Goal: Task Accomplishment & Management: Use online tool/utility

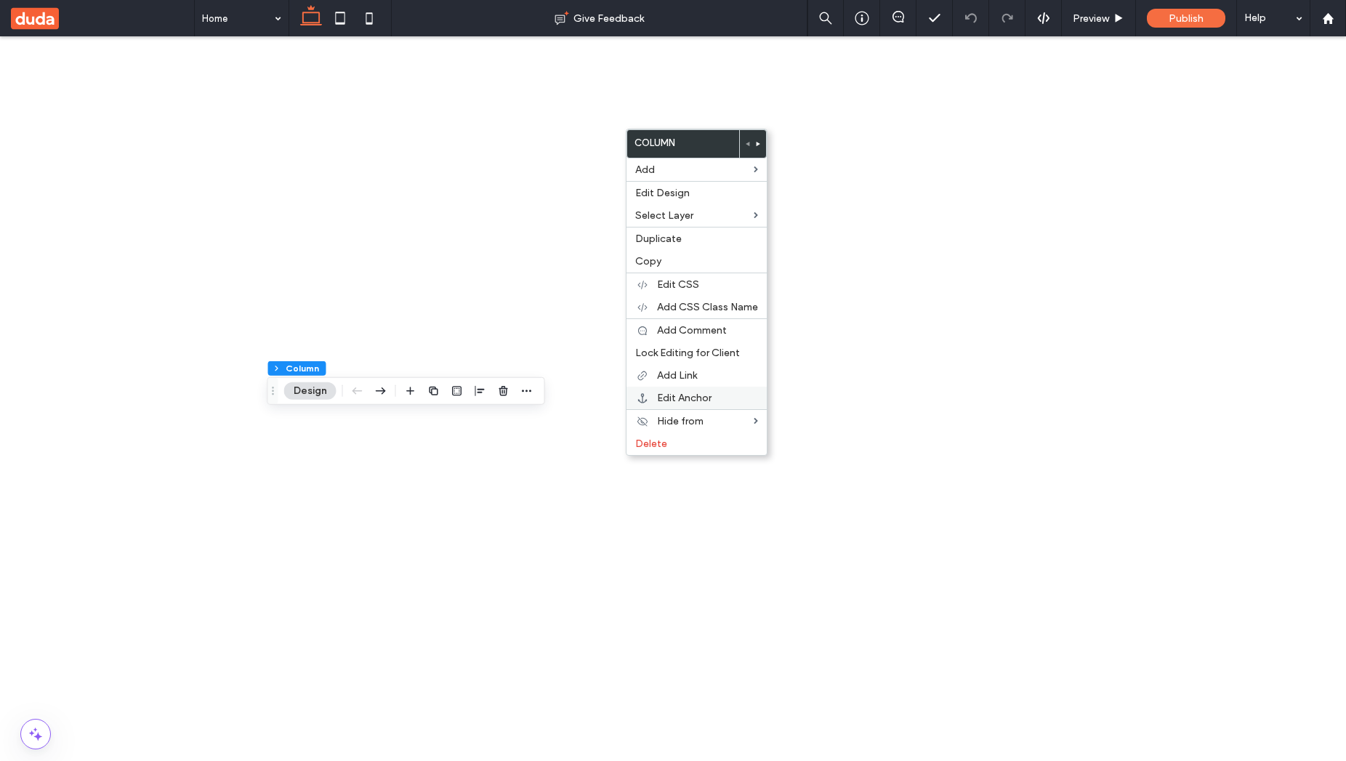
click at [698, 389] on div "Edit Anchor" at bounding box center [696, 398] width 140 height 23
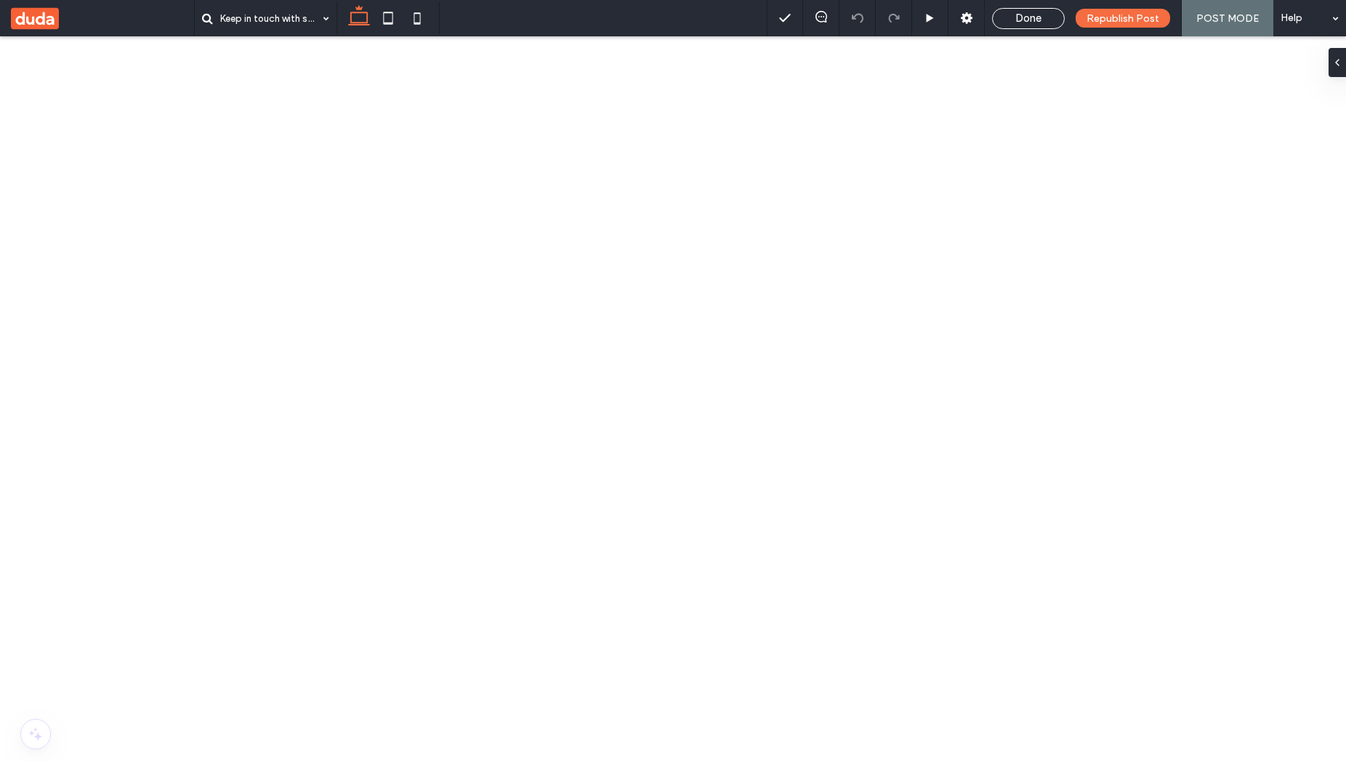
scroll to position [990, 0]
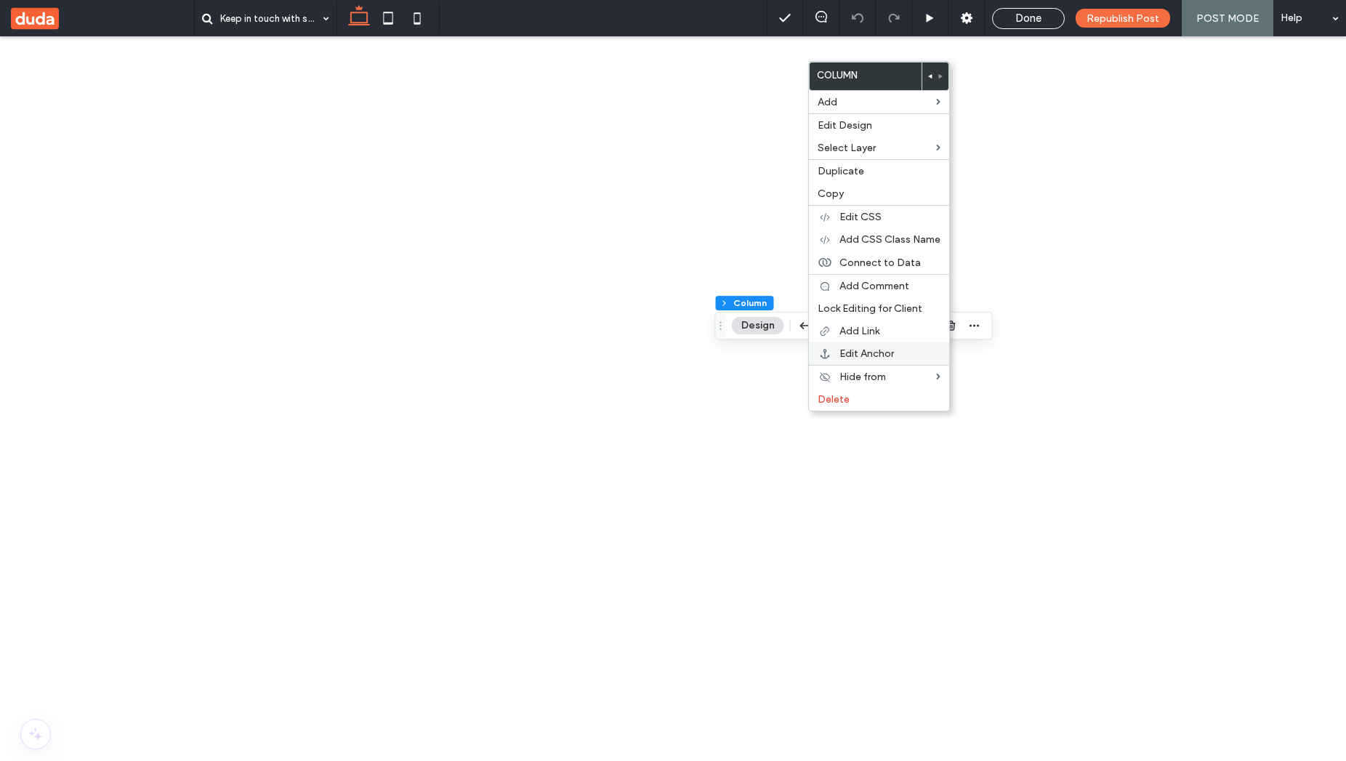
click at [873, 360] on div "Edit Anchor" at bounding box center [879, 353] width 140 height 23
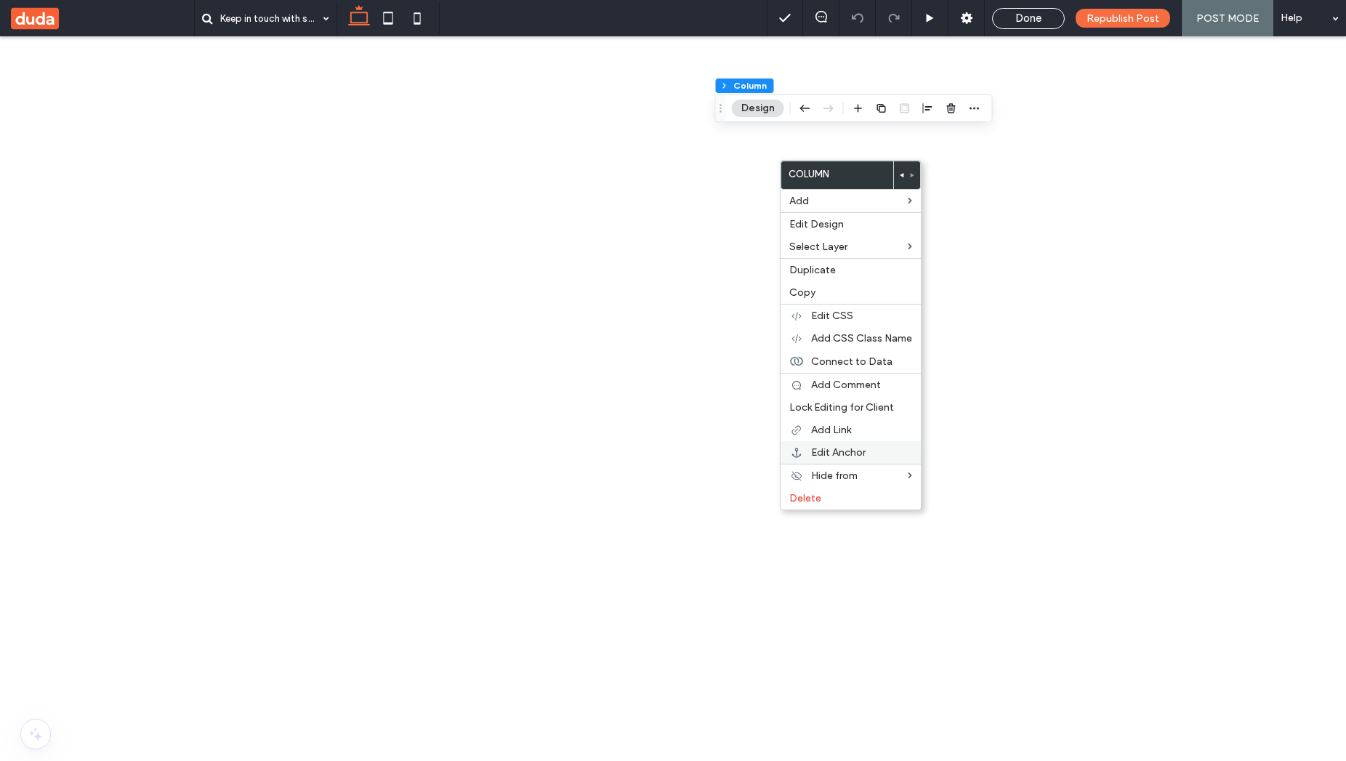
click at [858, 453] on span "Edit Anchor" at bounding box center [838, 452] width 54 height 12
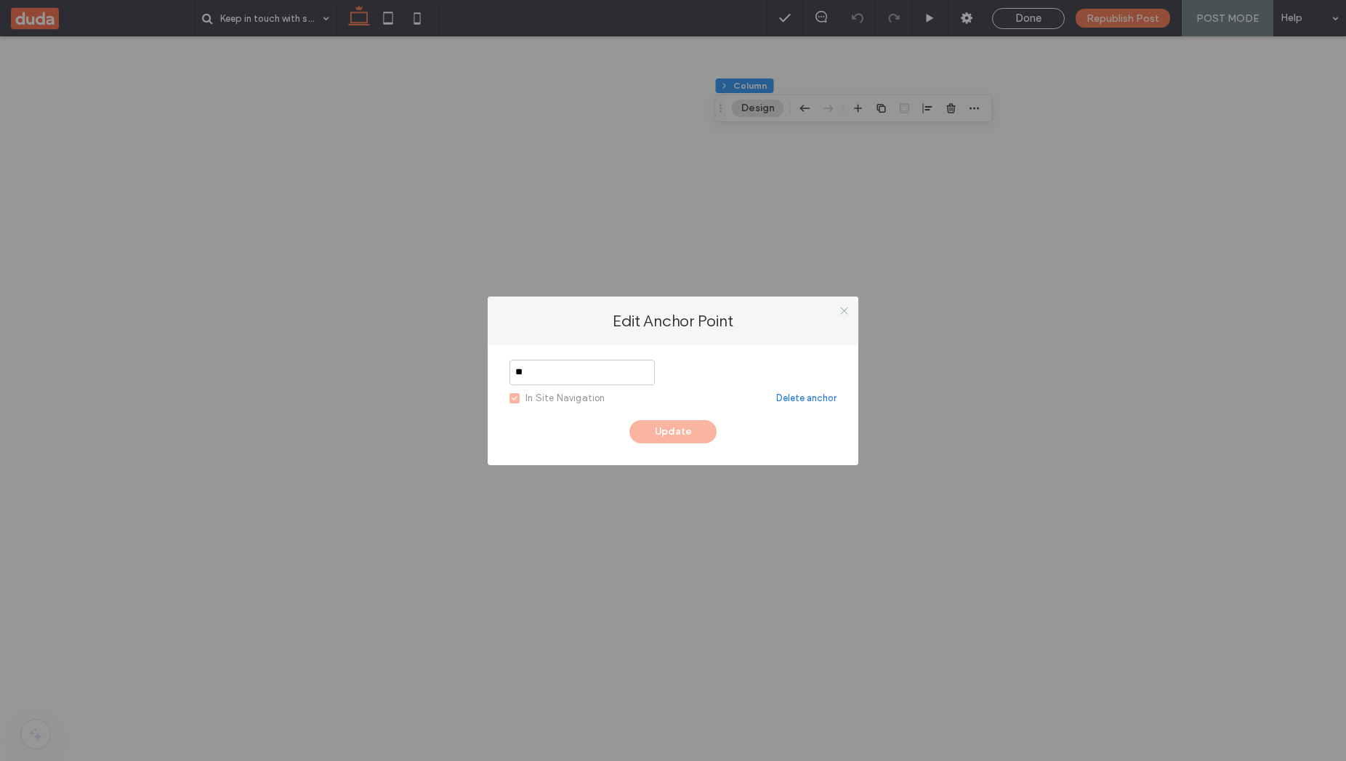
click at [844, 307] on icon at bounding box center [843, 310] width 11 height 11
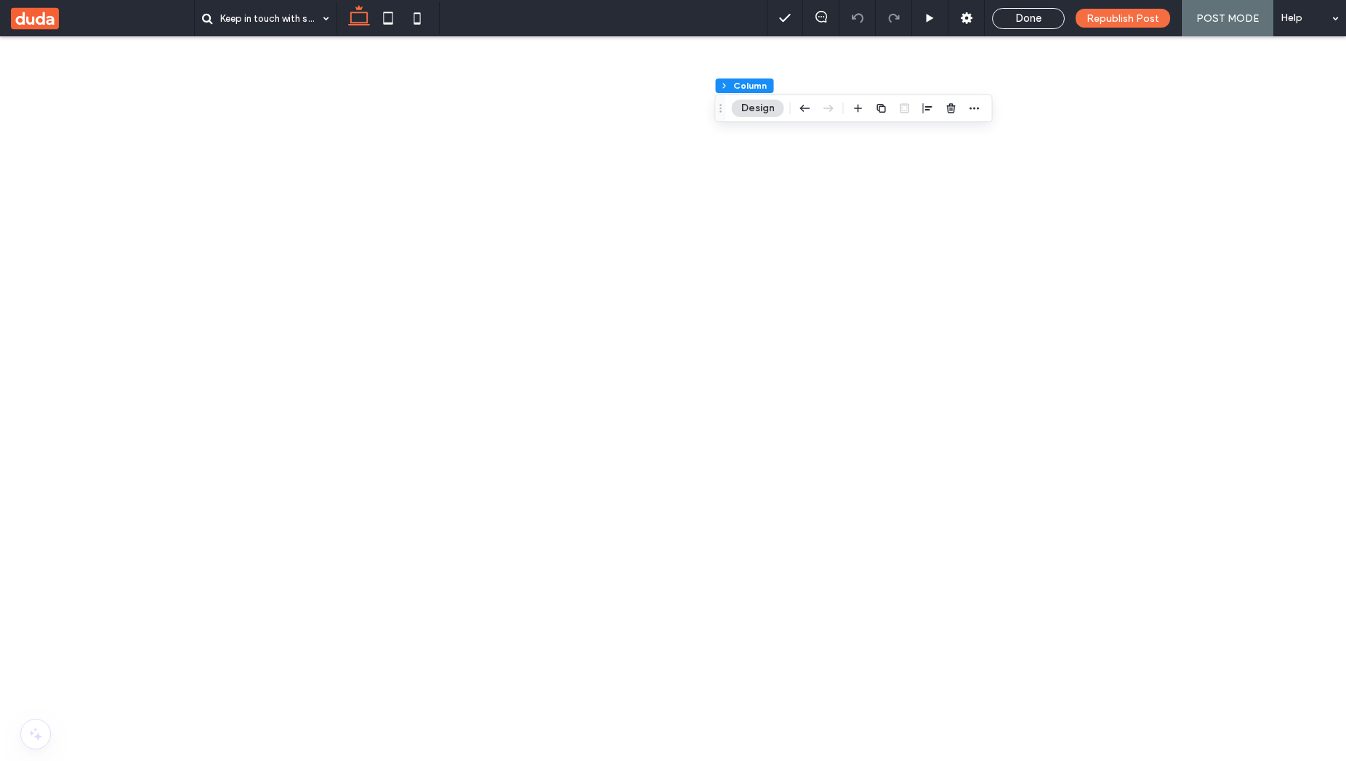
scroll to position [1272, 0]
